Goal: Task Accomplishment & Management: Manage account settings

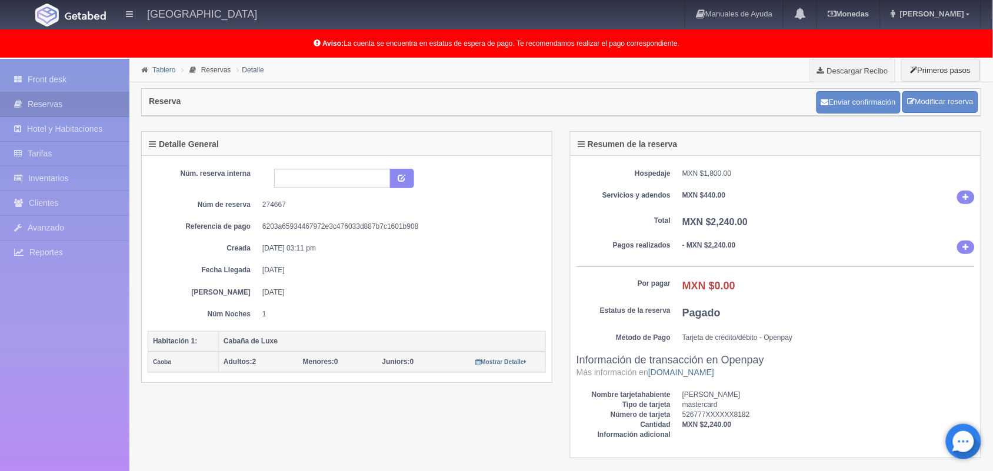
click at [162, 69] on link "Tablero" at bounding box center [163, 70] width 23 height 8
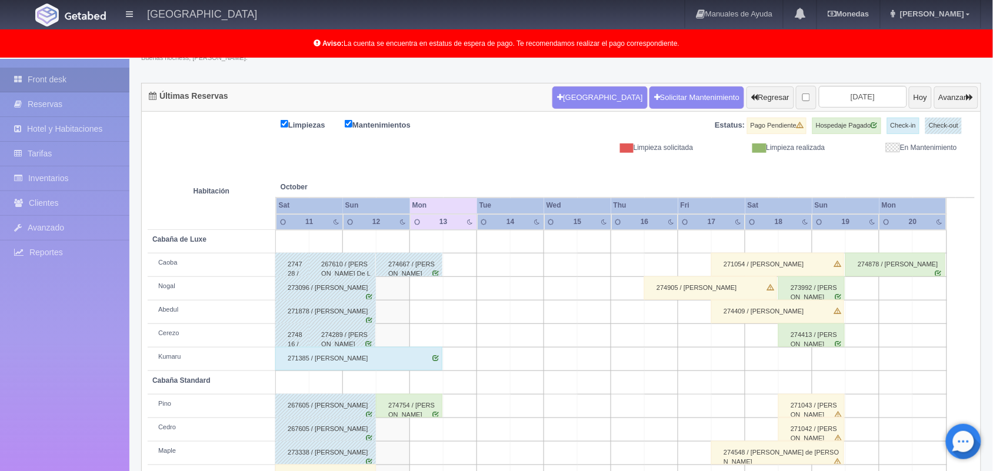
scroll to position [101, 0]
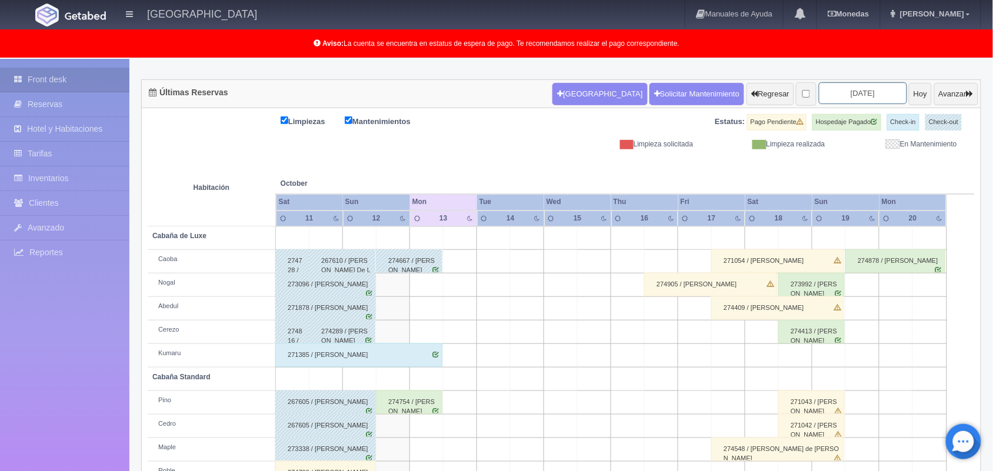
click at [829, 95] on input "[DATE]" at bounding box center [863, 93] width 88 height 22
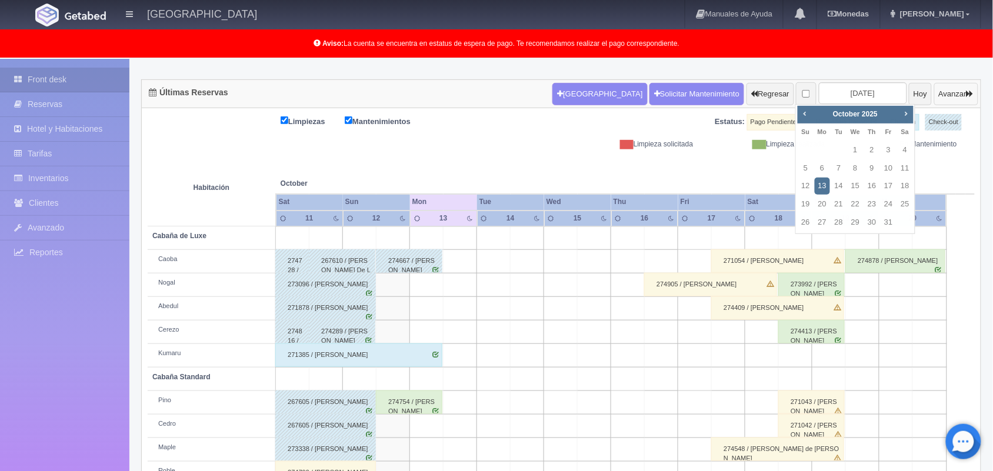
click at [934, 97] on button "Avanzar" at bounding box center [956, 94] width 44 height 22
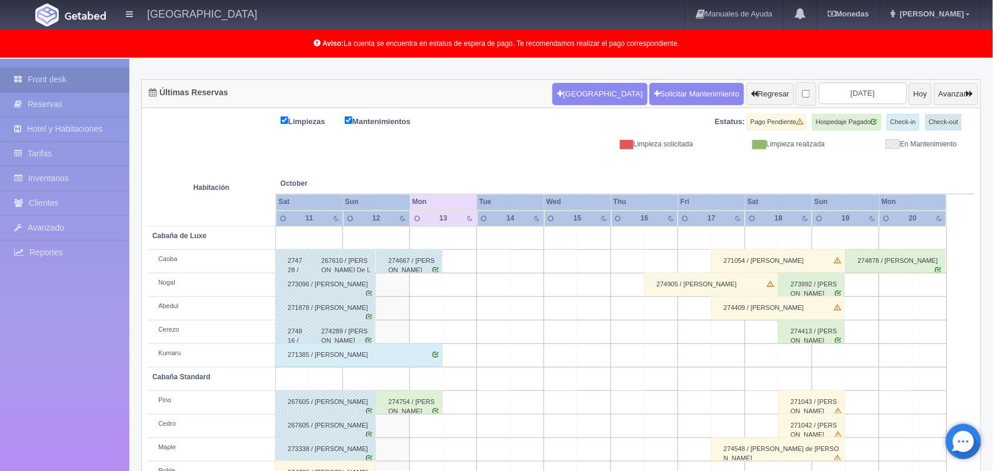
click at [746, 284] on div "274905 / [PERSON_NAME]" at bounding box center [710, 285] width 133 height 24
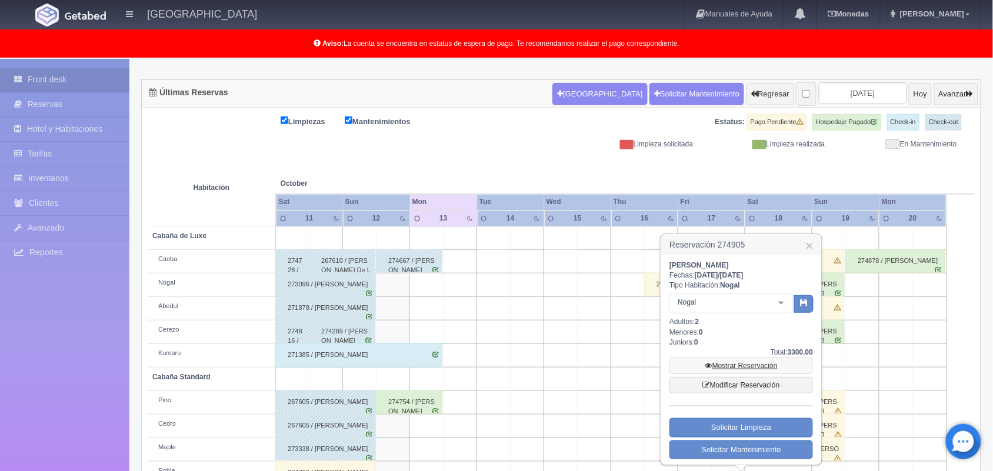
click at [746, 361] on link "Mostrar Reservación" at bounding box center [742, 366] width 144 height 16
click at [747, 369] on link "Mostrar Reservación" at bounding box center [742, 366] width 144 height 16
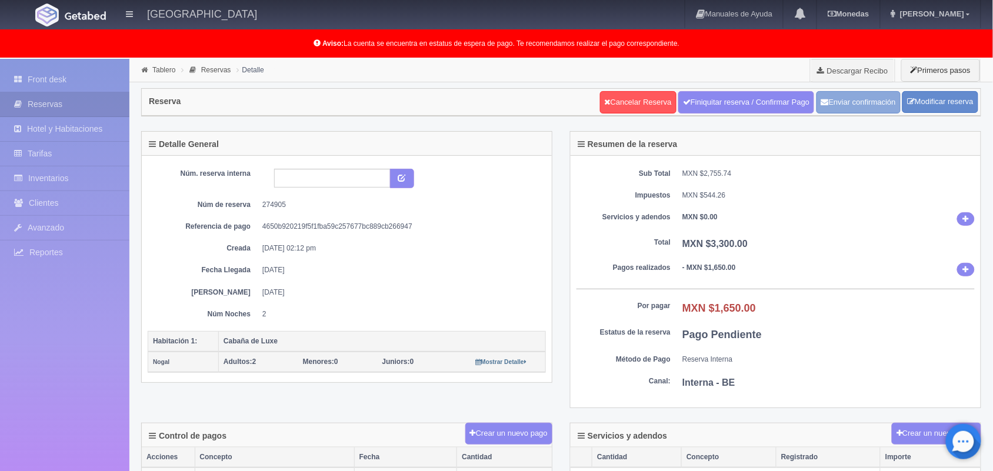
click at [869, 102] on button "Enviar confirmación" at bounding box center [859, 102] width 84 height 22
click at [81, 74] on link "Front desk" at bounding box center [64, 80] width 129 height 24
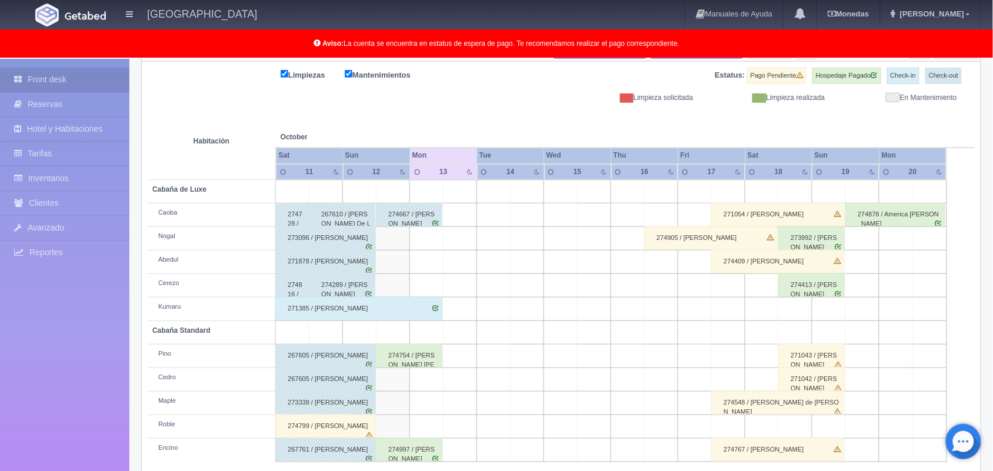
scroll to position [164, 0]
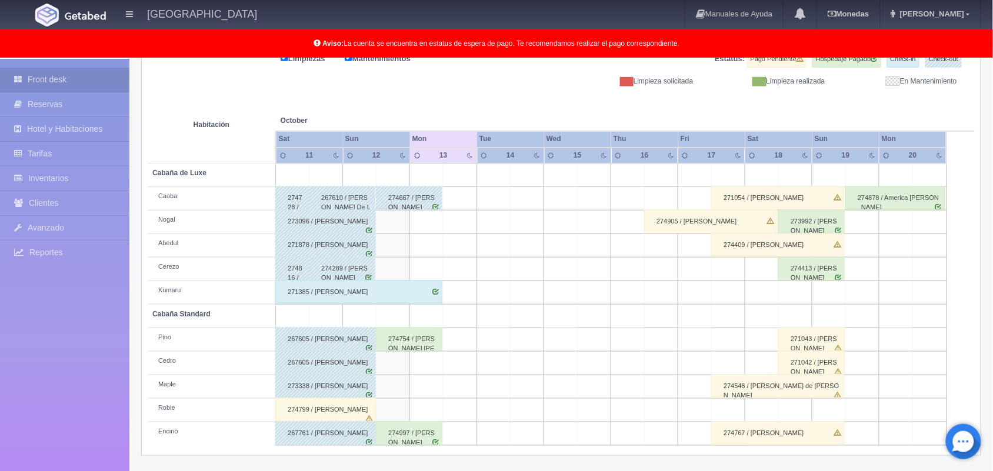
click at [711, 227] on div "274905 / [PERSON_NAME]" at bounding box center [710, 222] width 133 height 24
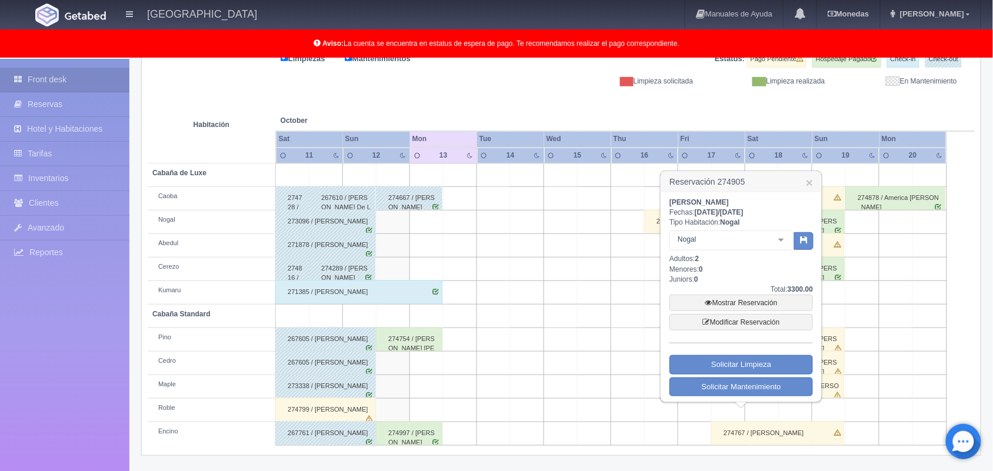
click at [15, 385] on div "Front desk Reservas Hotel y Habitaciones Tarifas Inventarios Clientes Avanzado …" at bounding box center [64, 294] width 129 height 471
